Goal: Use online tool/utility: Utilize a website feature to perform a specific function

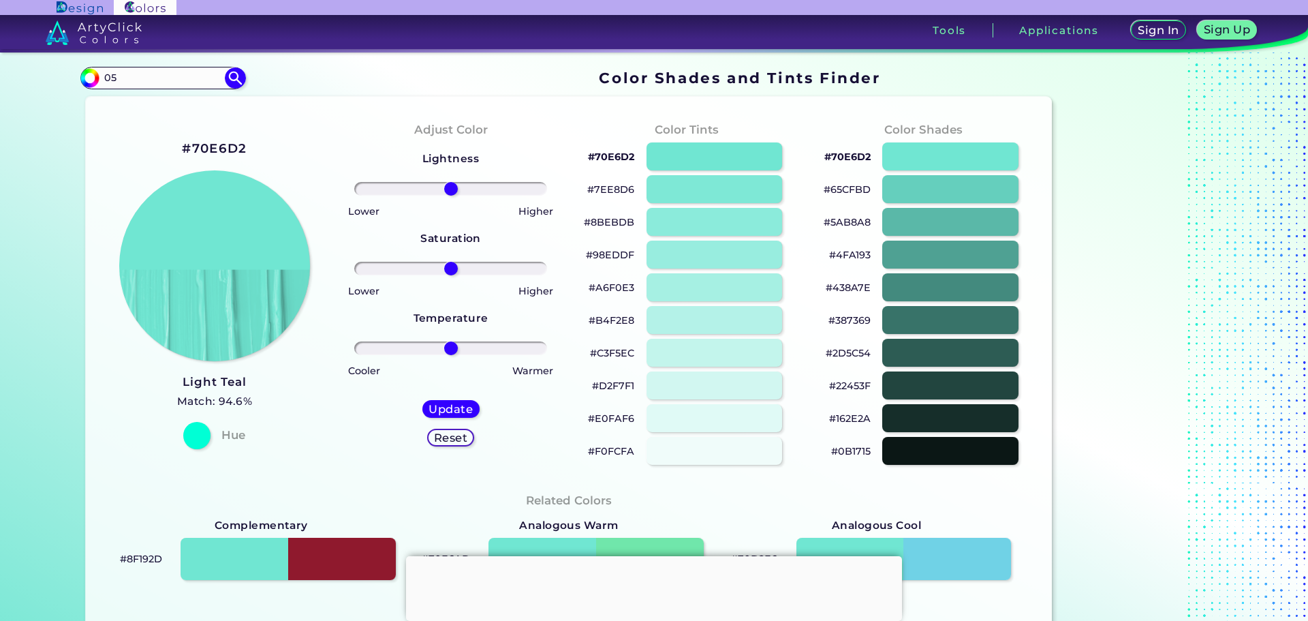
type input "0"
click at [185, 76] on input at bounding box center [162, 78] width 127 height 18
type input "#095859"
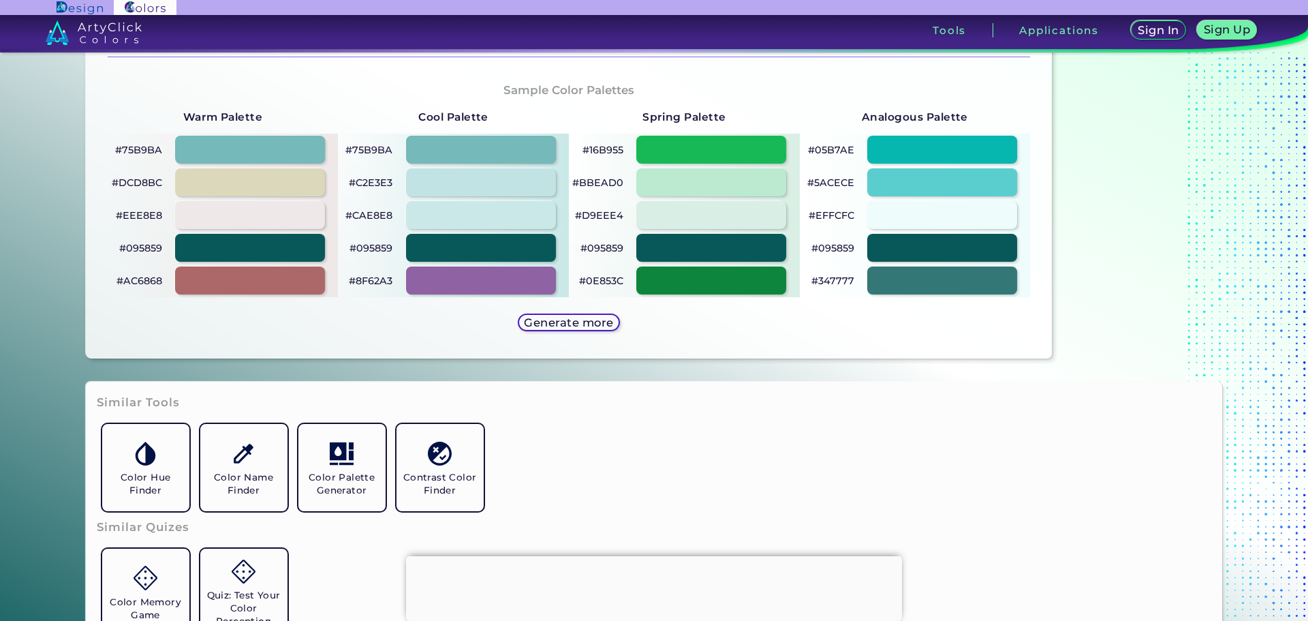
scroll to position [886, 0]
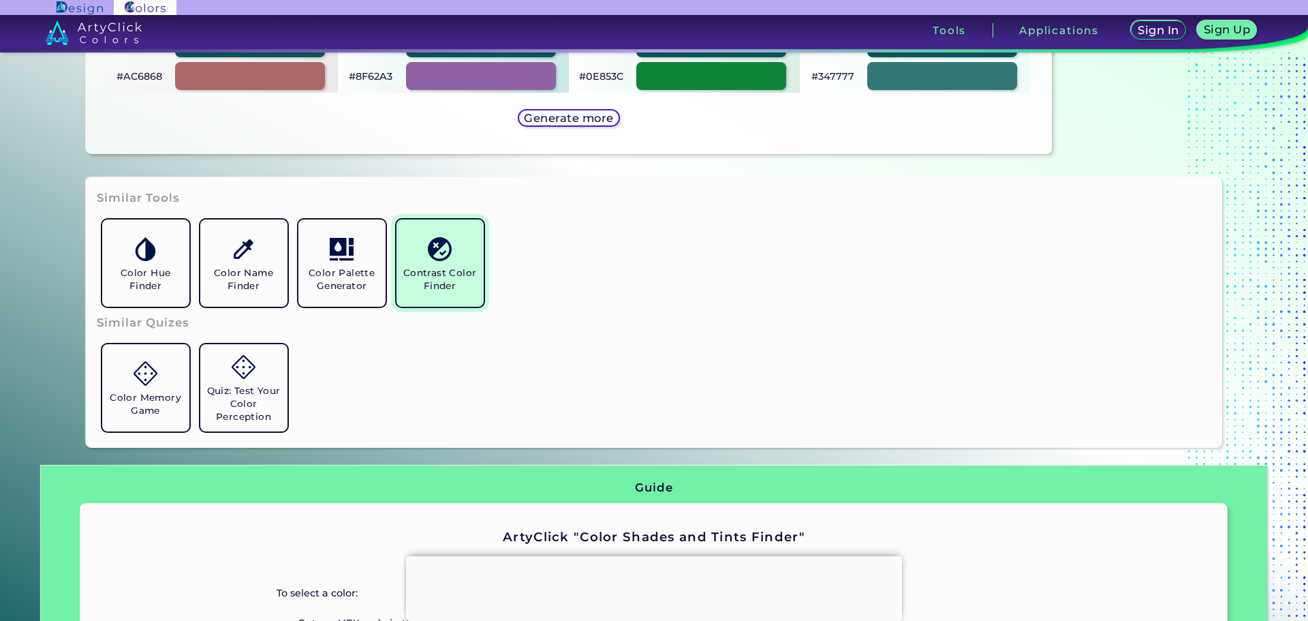
click at [418, 280] on h5 "Contrast Color Finder" at bounding box center [440, 279] width 76 height 26
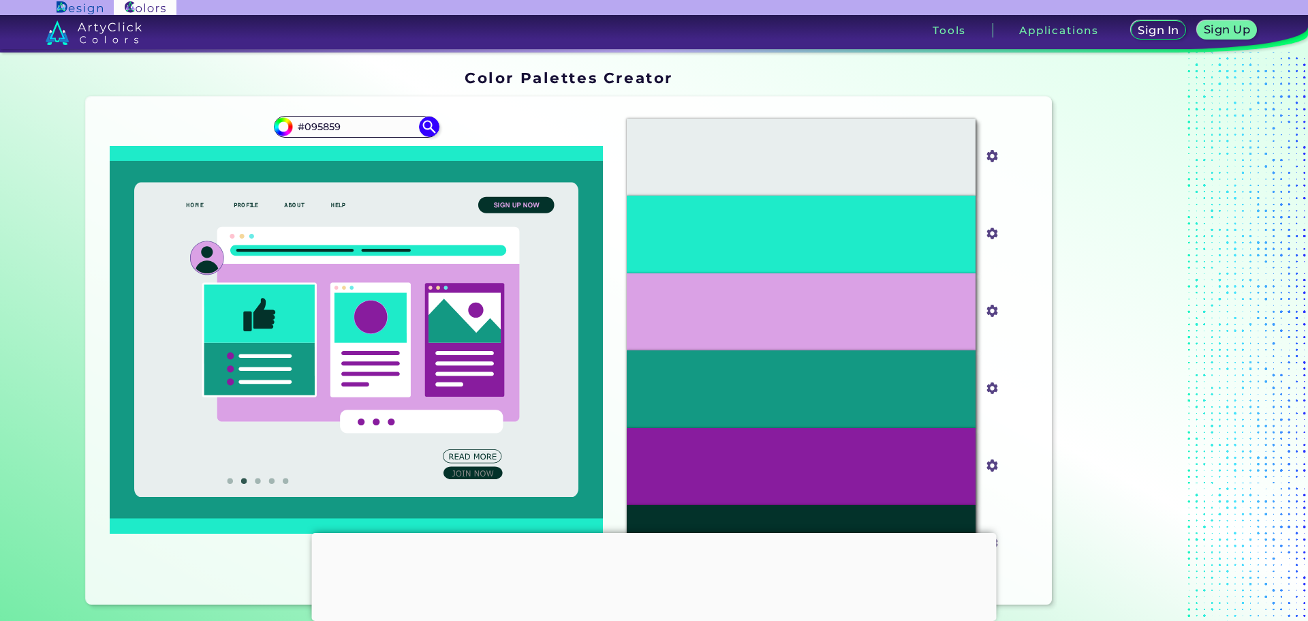
type input "#095859"
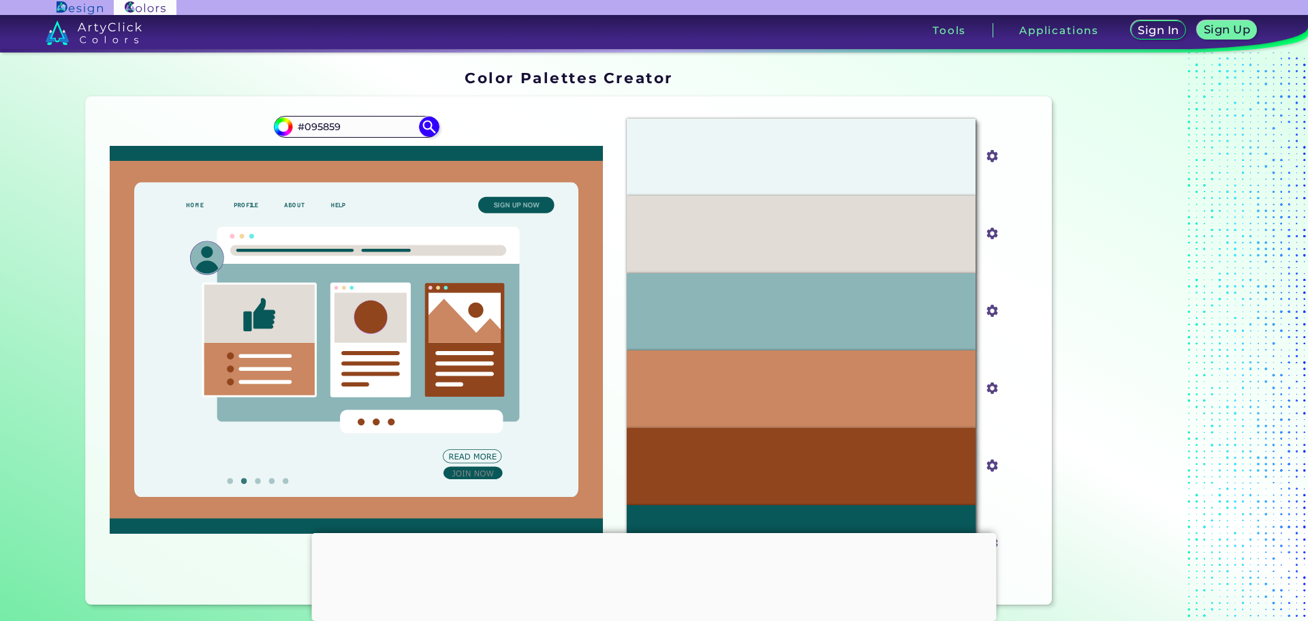
drag, startPoint x: 450, startPoint y: 388, endPoint x: 374, endPoint y: 388, distance: 75.6
click at [374, 388] on g at bounding box center [357, 340] width 494 height 358
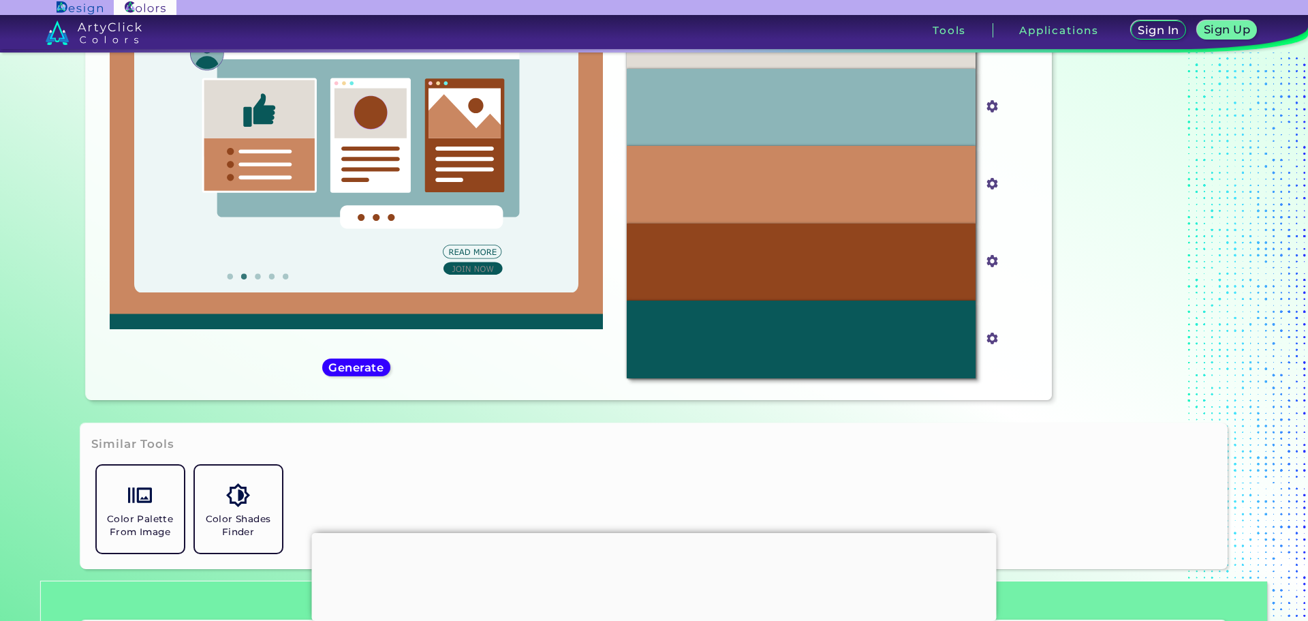
click at [375, 377] on div "#095859 #095859" at bounding box center [357, 146] width 520 height 486
click at [360, 362] on h5 "Generate" at bounding box center [355, 367] width 55 height 11
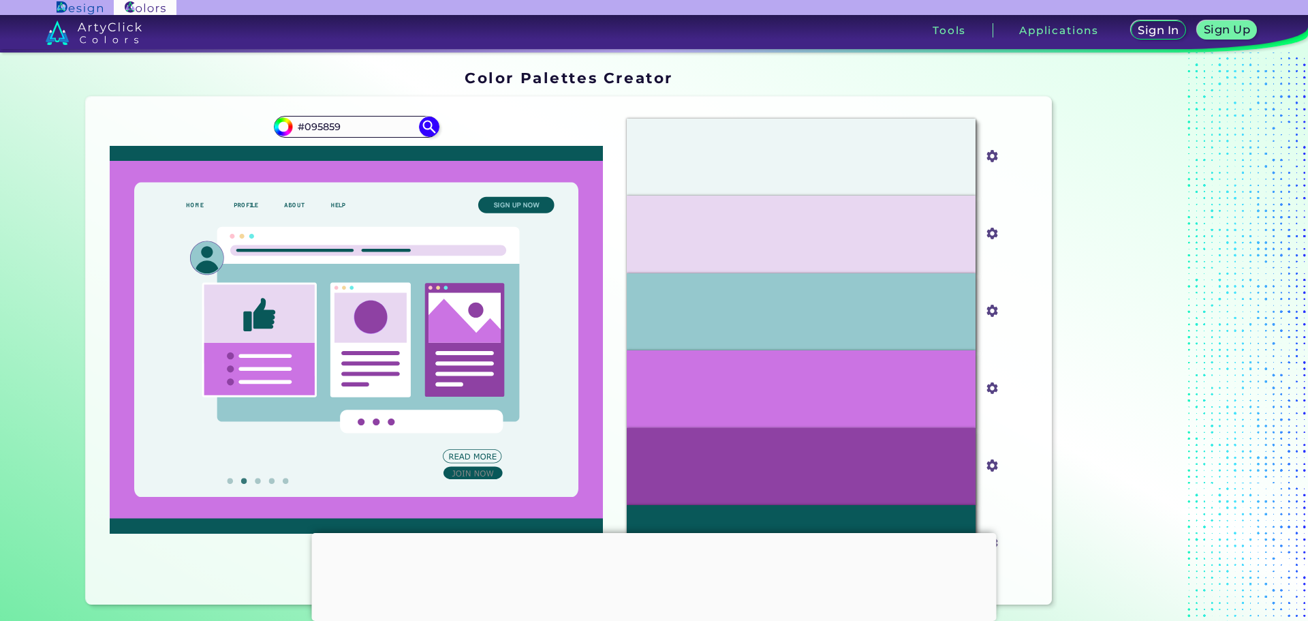
scroll to position [68, 0]
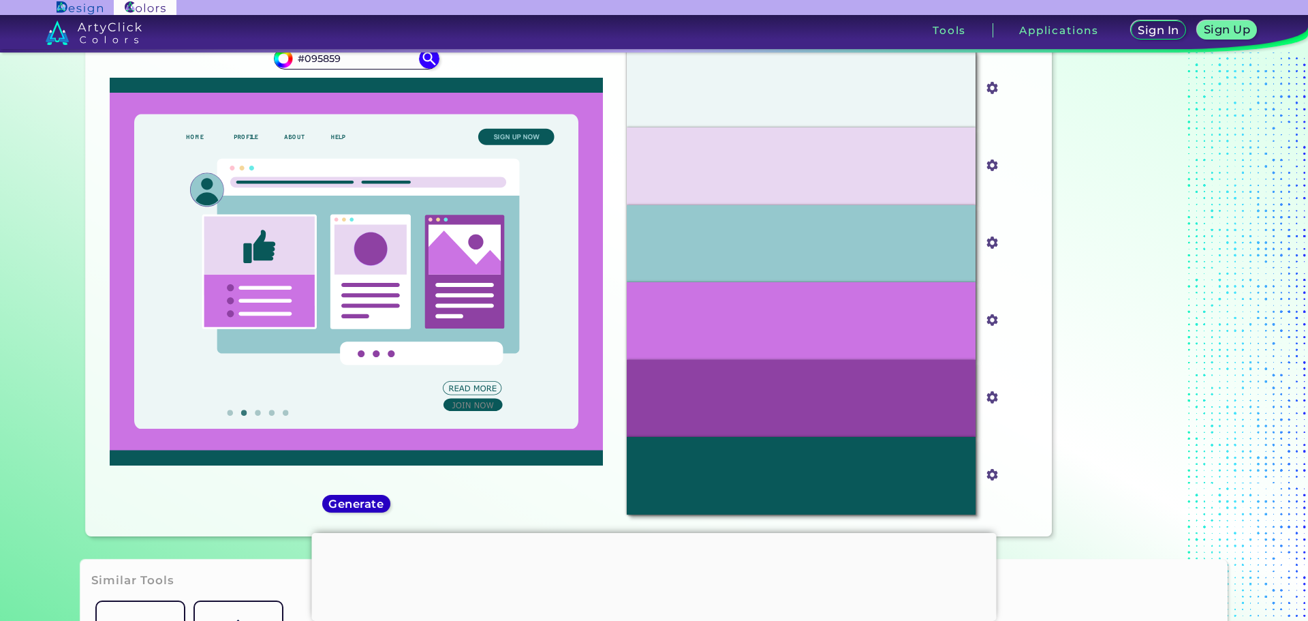
click at [364, 499] on h5 "Generate" at bounding box center [355, 503] width 55 height 11
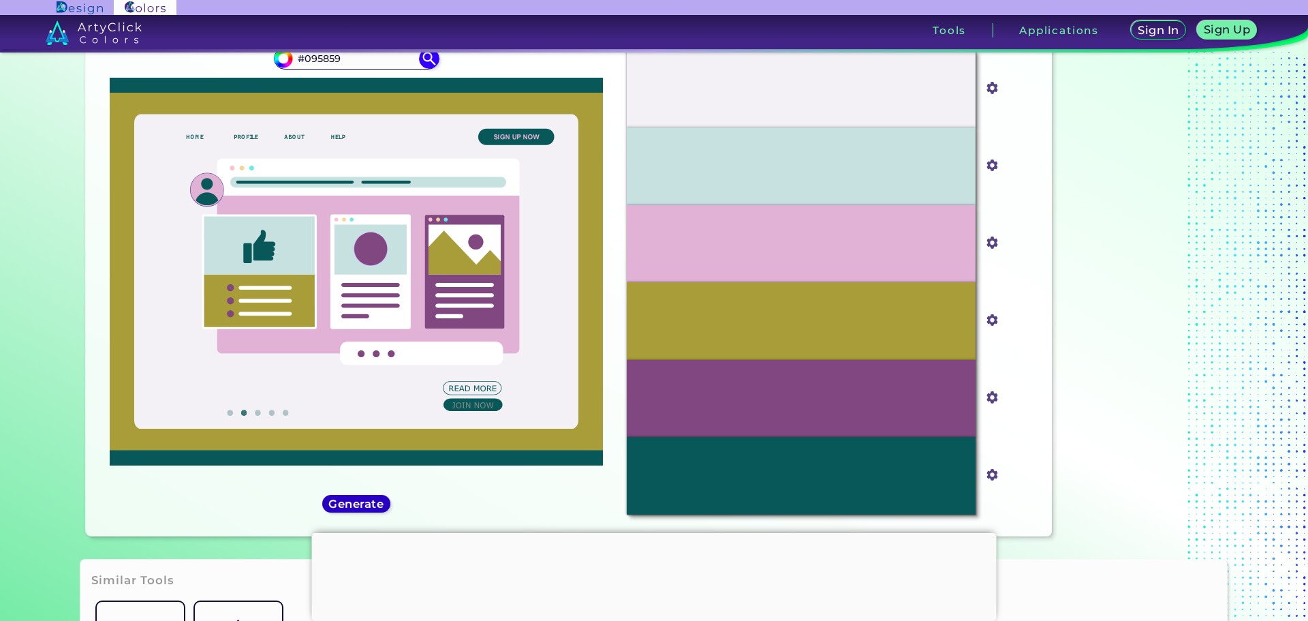
click at [364, 499] on h5 "Generate" at bounding box center [355, 503] width 55 height 11
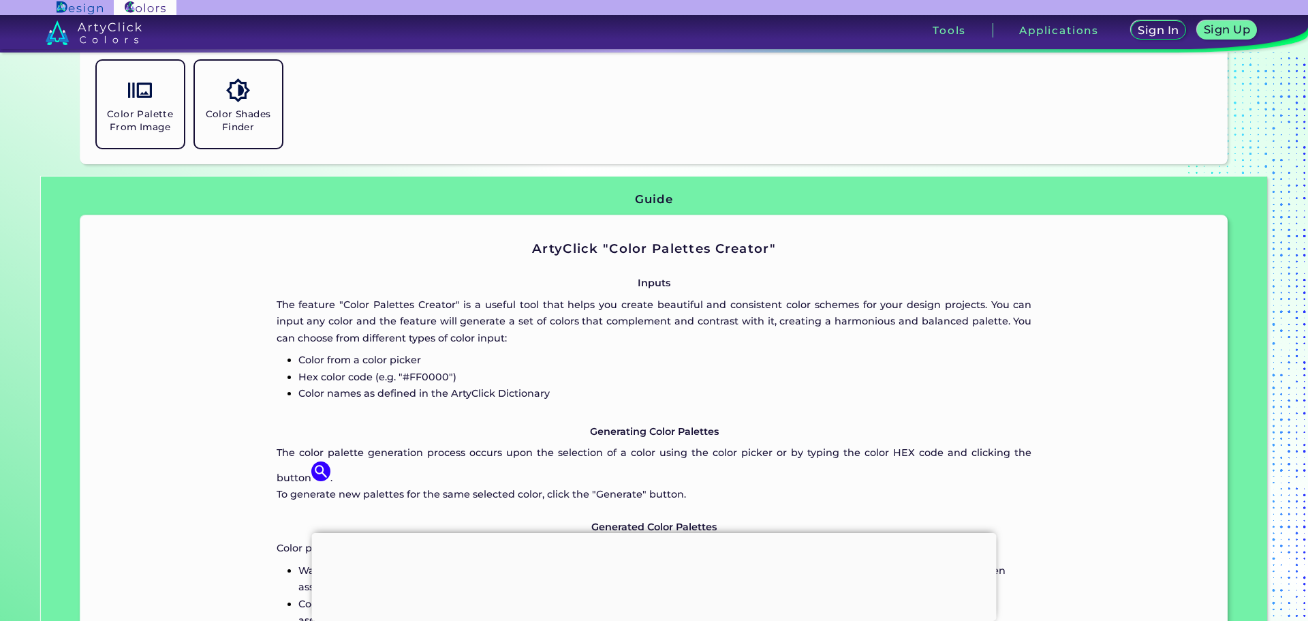
scroll to position [613, 0]
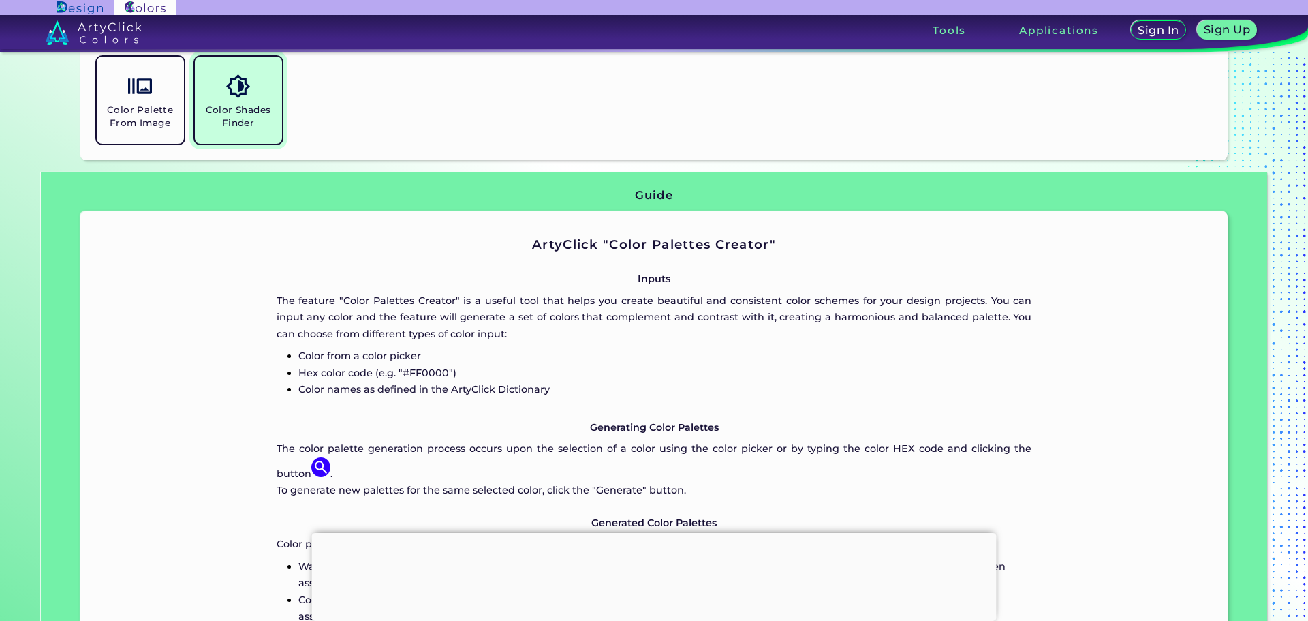
click at [242, 98] on img at bounding box center [238, 86] width 24 height 24
